Goal: Find specific page/section: Find specific page/section

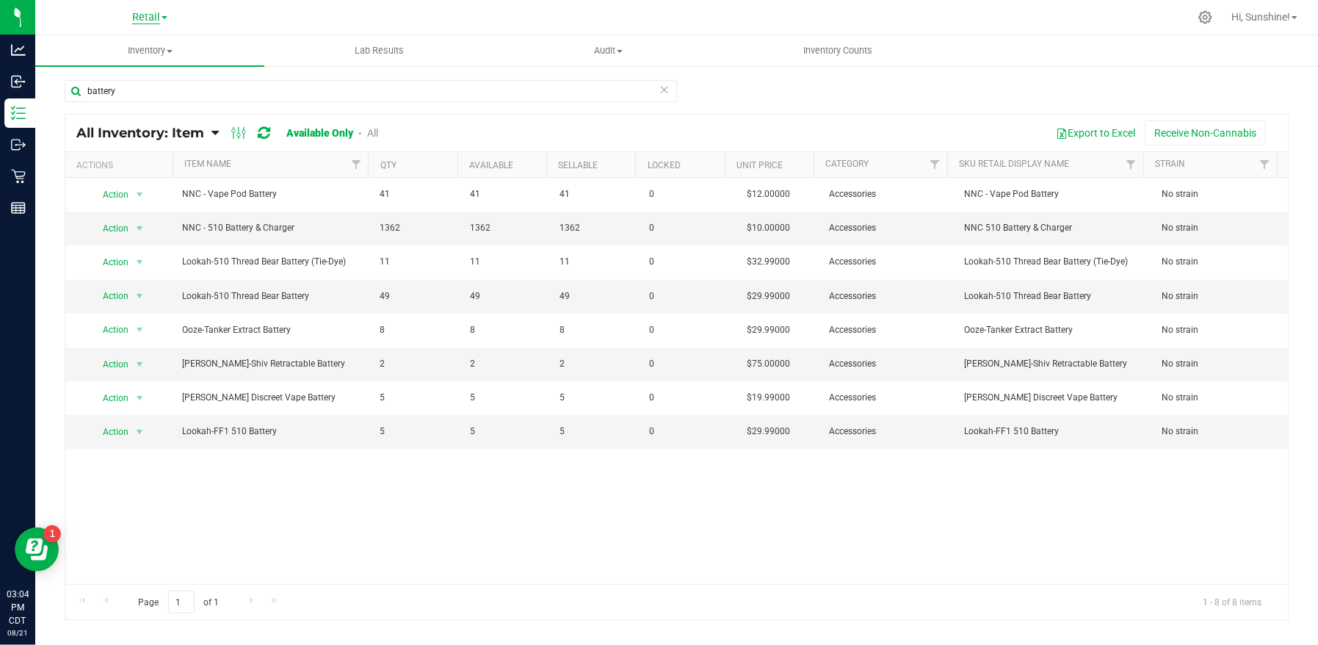
click at [148, 14] on span "Retail" at bounding box center [146, 17] width 28 height 13
click at [138, 72] on link "Manufacturing" at bounding box center [150, 72] width 214 height 20
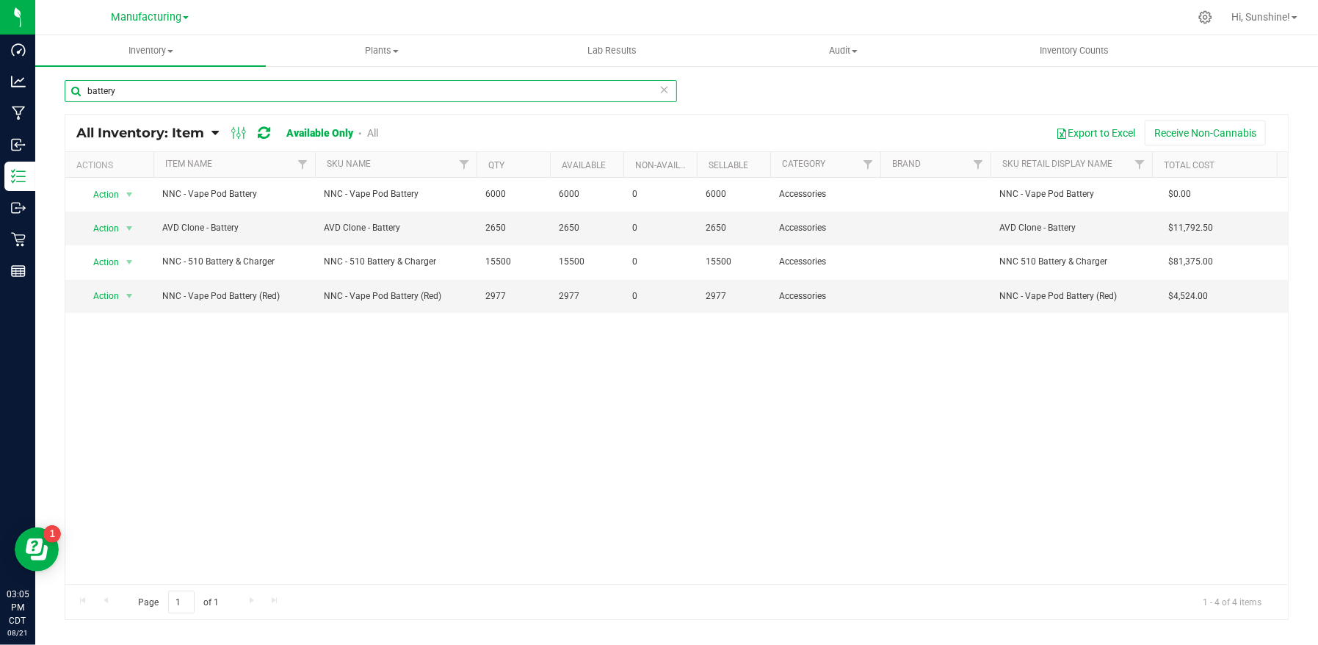
click at [131, 96] on input "battery" at bounding box center [371, 91] width 612 height 22
type input "b"
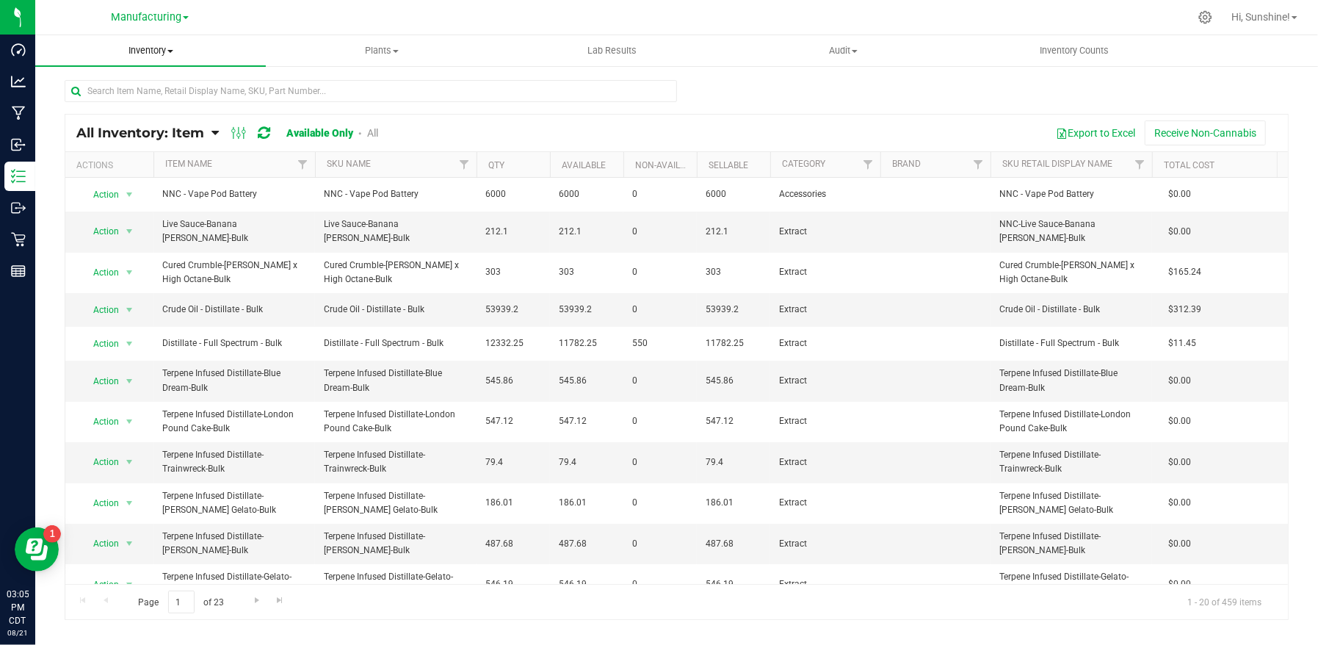
click at [149, 55] on span "Inventory" at bounding box center [150, 50] width 231 height 13
click at [138, 82] on li "All packages" at bounding box center [150, 89] width 231 height 18
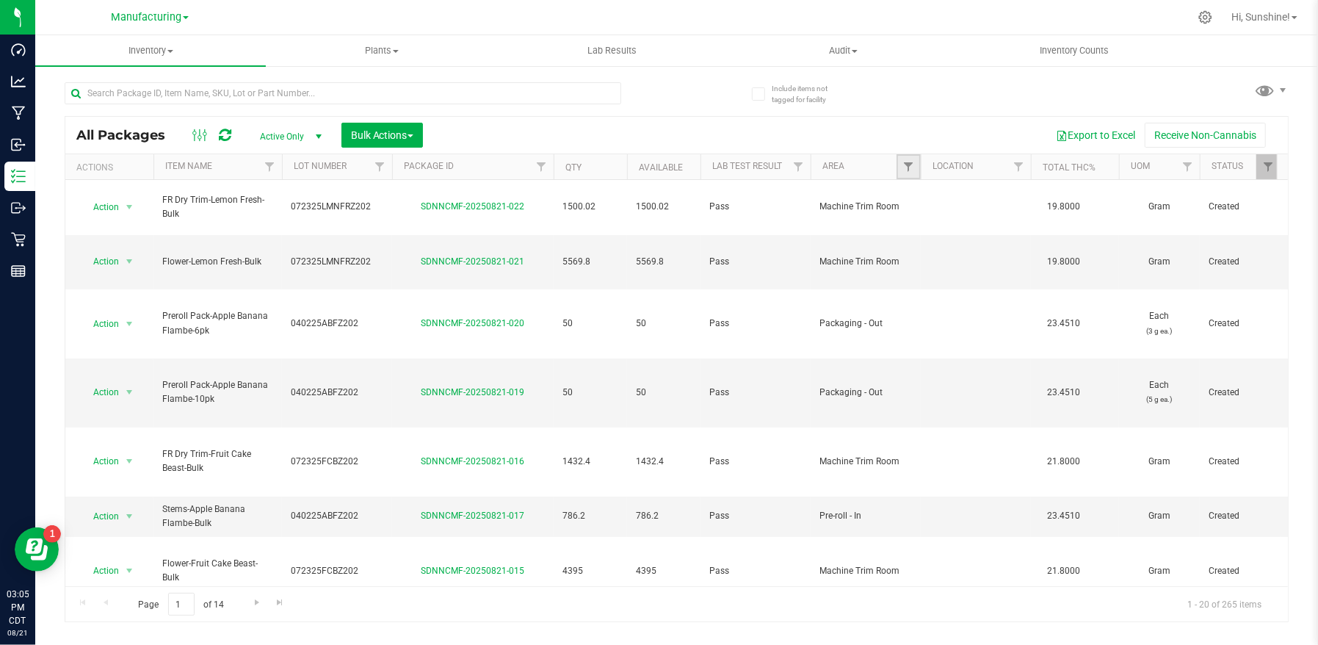
click at [915, 170] on link "Filter" at bounding box center [909, 166] width 24 height 25
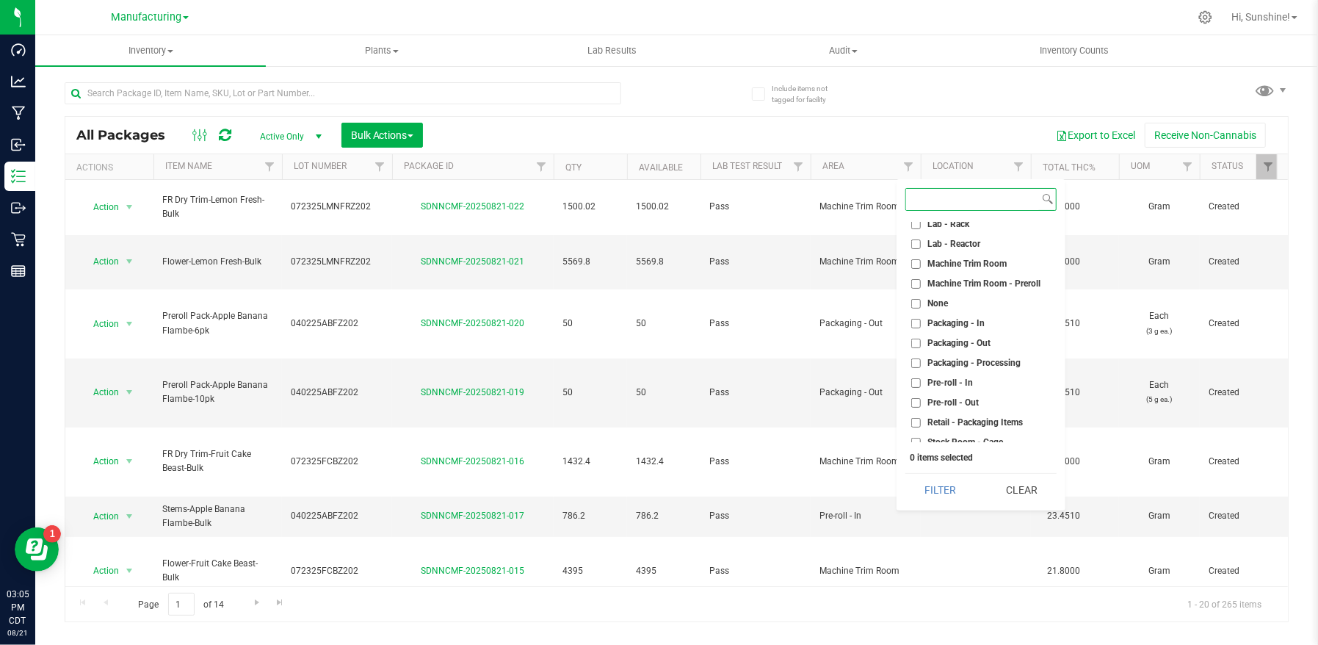
scroll to position [329, 0]
click at [914, 336] on input "Packaging - Out" at bounding box center [916, 337] width 10 height 10
checkbox input "true"
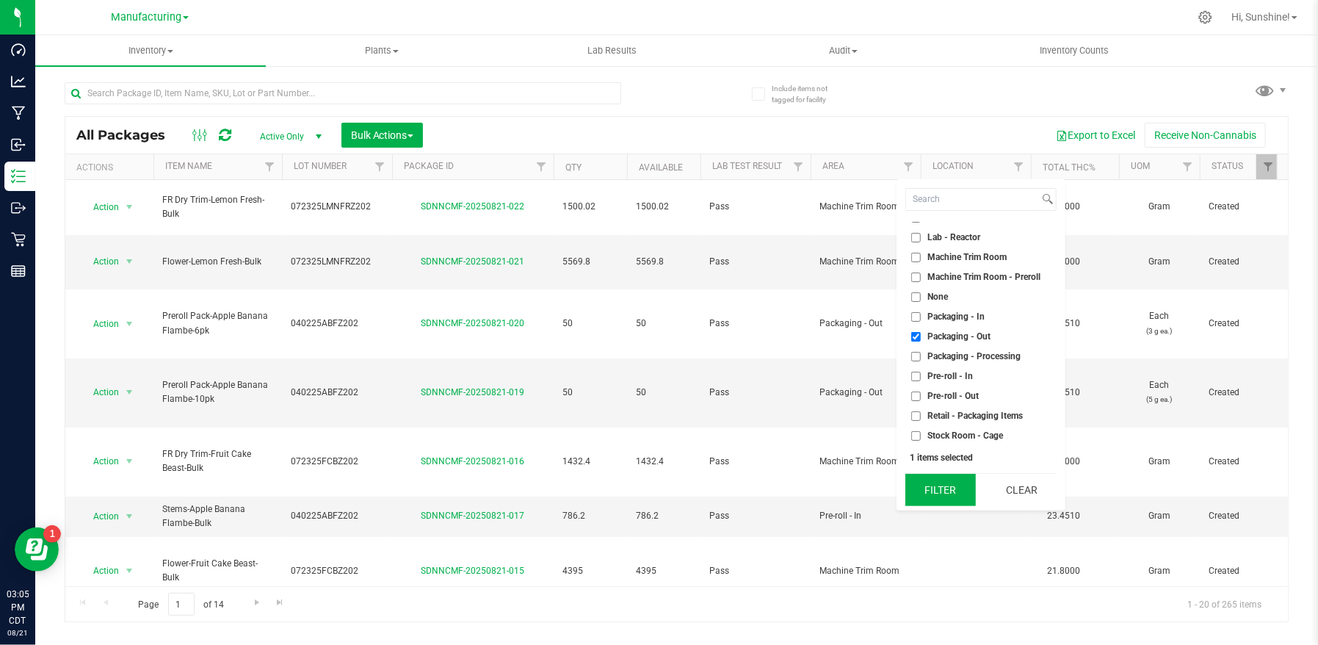
click at [925, 504] on button "Filter" at bounding box center [940, 490] width 70 height 32
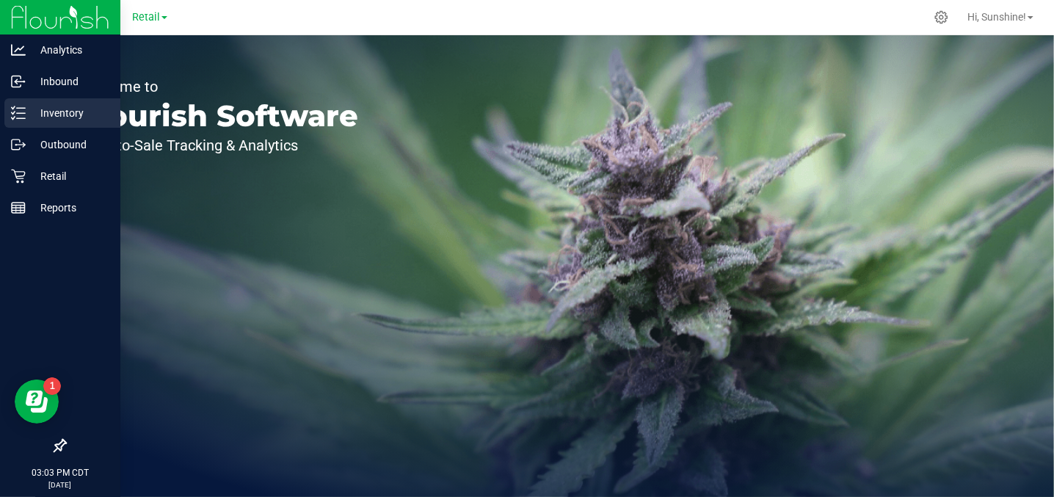
click at [65, 115] on p "Inventory" at bounding box center [70, 113] width 88 height 18
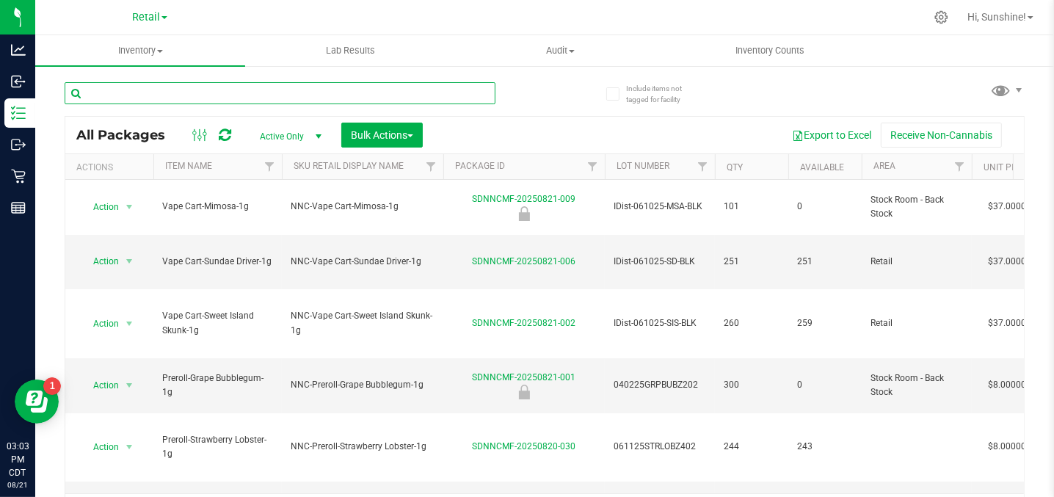
click at [137, 91] on input "text" at bounding box center [280, 93] width 431 height 22
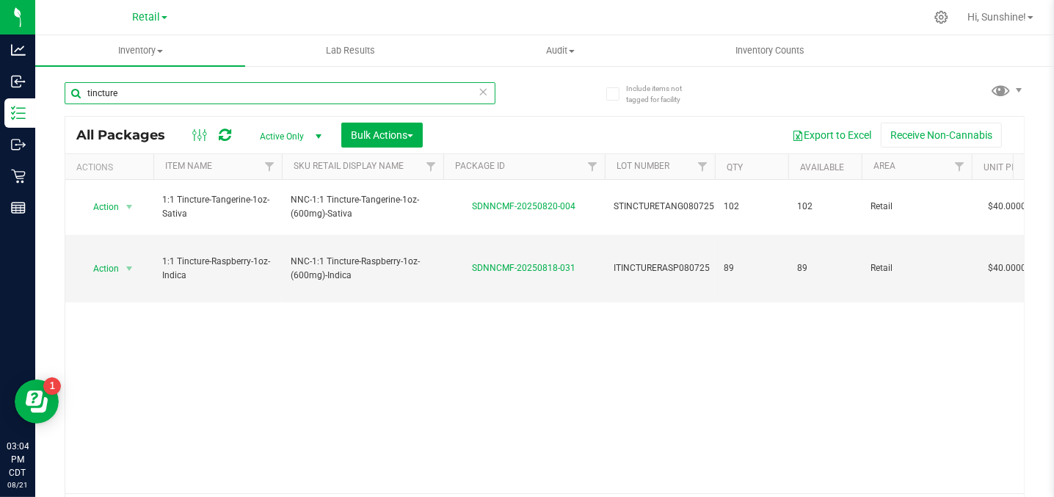
click at [157, 88] on input "tincture" at bounding box center [280, 93] width 431 height 22
type input "topical"
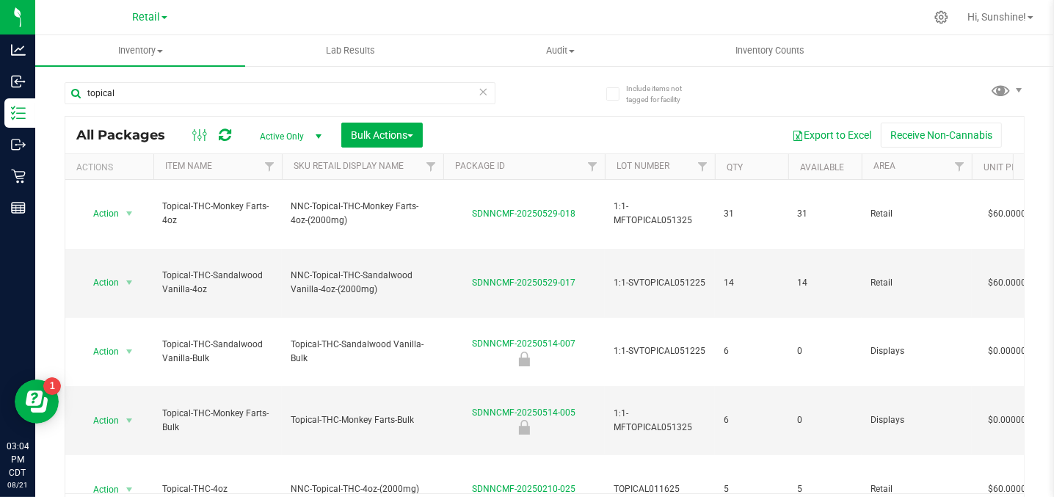
click at [670, 21] on div at bounding box center [594, 17] width 662 height 29
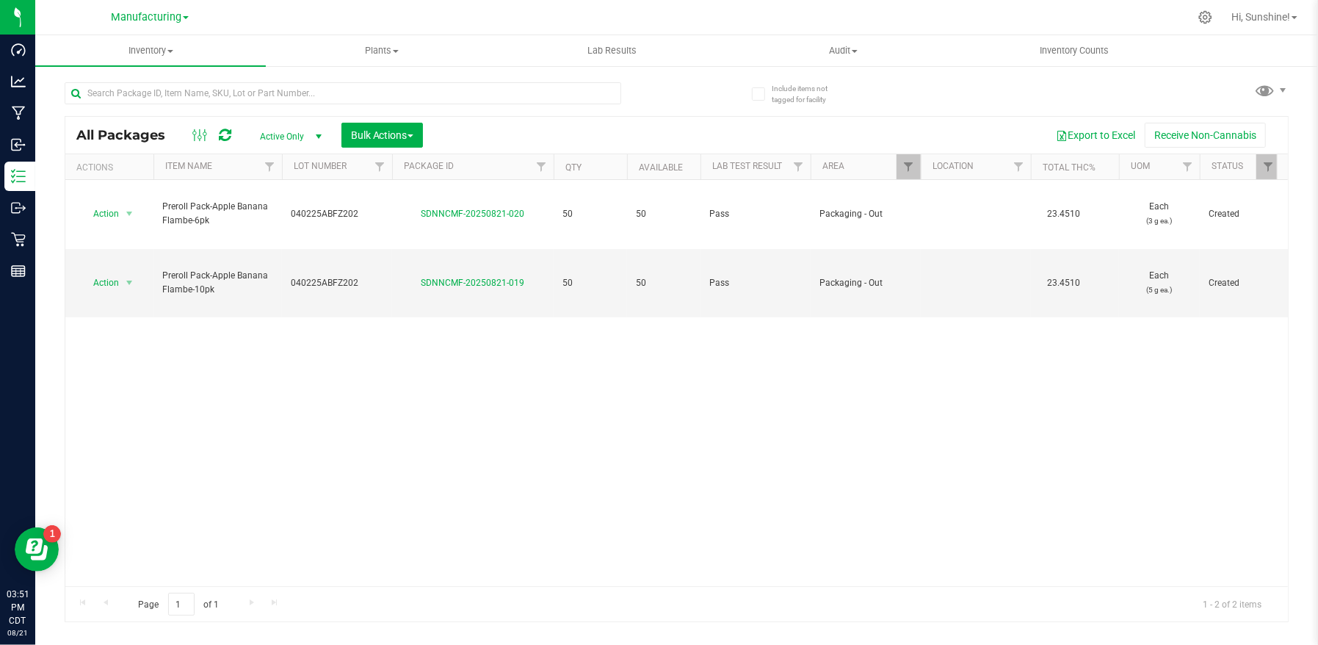
click at [681, 366] on div "Action Action Adjust qty Create package Edit attributes Global inventory Locate…" at bounding box center [676, 383] width 1223 height 406
click at [493, 11] on div at bounding box center [726, 17] width 926 height 29
